Goal: Information Seeking & Learning: Check status

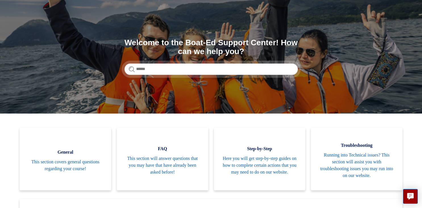
scroll to position [30, 0]
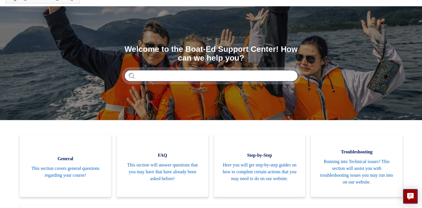
click at [181, 79] on input "Search" at bounding box center [211, 75] width 173 height 11
type input "****"
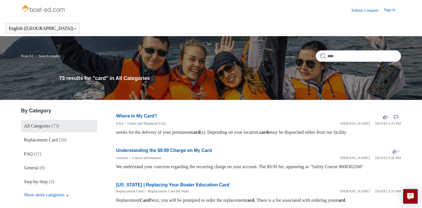
scroll to position [30, 0]
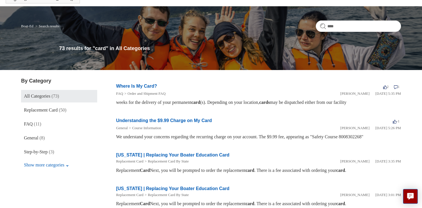
click at [146, 86] on link "Where Is My Card?" at bounding box center [136, 86] width 41 height 5
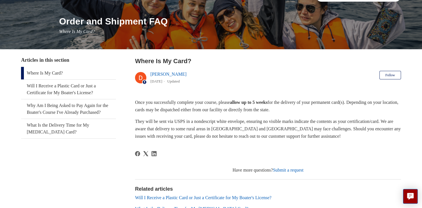
scroll to position [121, 0]
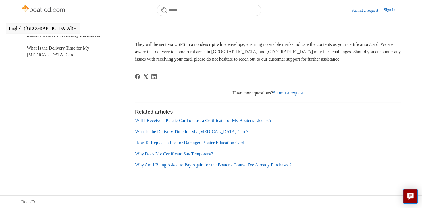
click at [191, 120] on link "Will I Receive a Plastic Card or Just a Certificate for My Boater's License?" at bounding box center [203, 120] width 136 height 5
